Goal: Navigation & Orientation: Find specific page/section

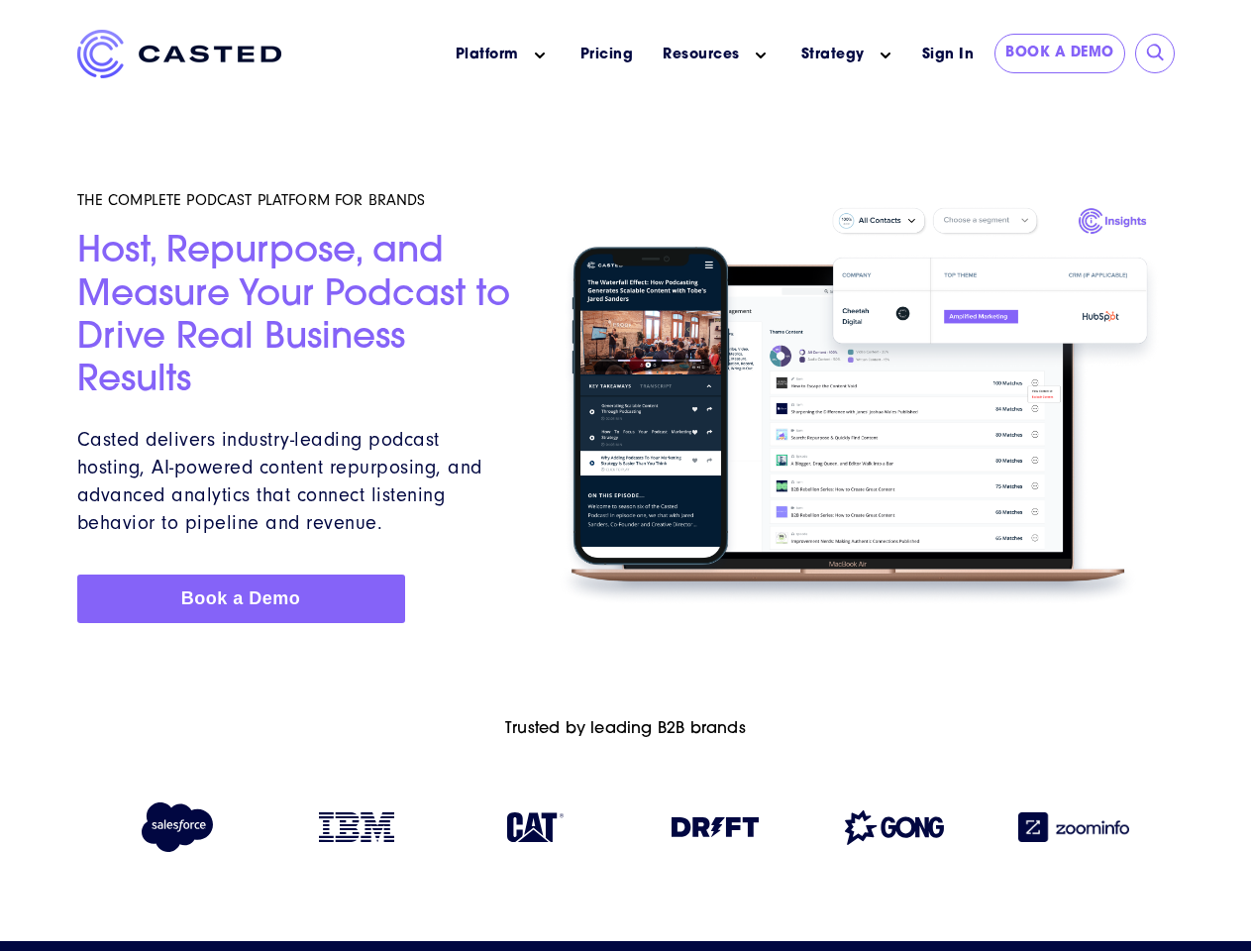
click at [540, 55] on icon "Main menu" at bounding box center [540, 56] width 10 height 10
click at [761, 55] on icon "Main menu" at bounding box center [761, 56] width 10 height 10
click at [832, 54] on link "Strategy" at bounding box center [833, 55] width 63 height 21
click at [886, 55] on icon "Main menu" at bounding box center [886, 56] width 10 height 10
click at [1156, 54] on input "submit" at bounding box center [1156, 54] width 20 height 20
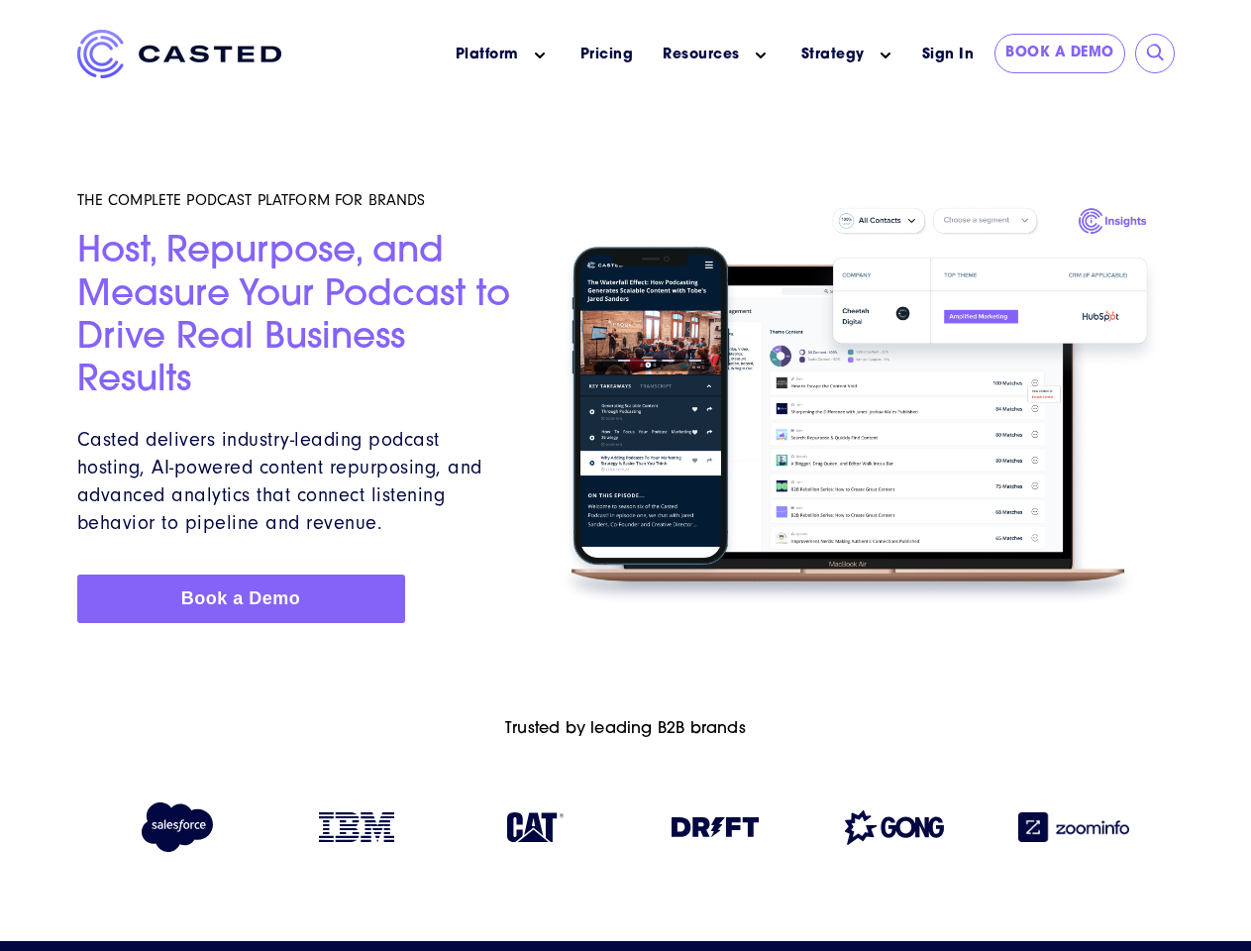
click at [715, 831] on img at bounding box center [715, 827] width 87 height 20
click at [895, 831] on img at bounding box center [894, 827] width 99 height 35
click at [1074, 831] on img at bounding box center [1073, 827] width 111 height 30
